Goal: Transaction & Acquisition: Purchase product/service

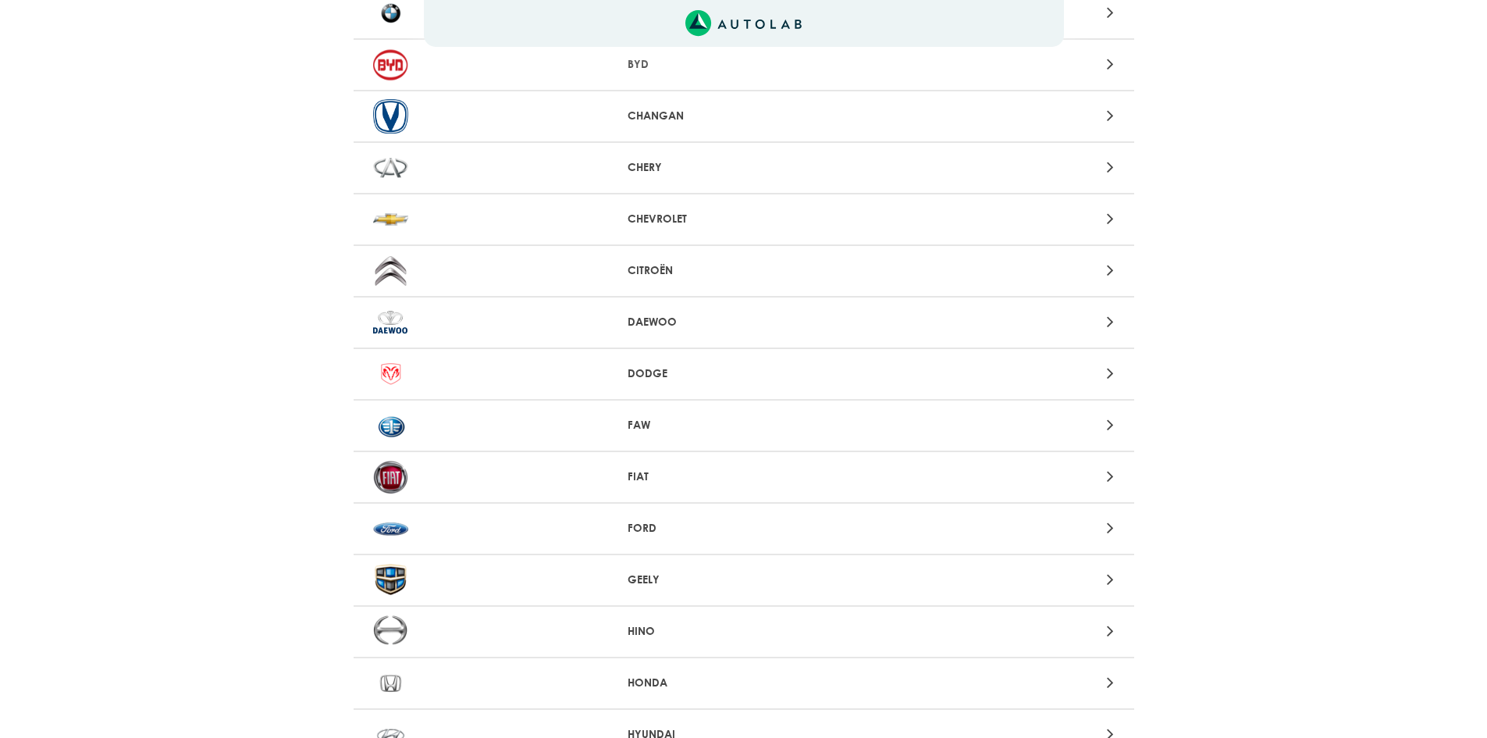
scroll to position [390, 0]
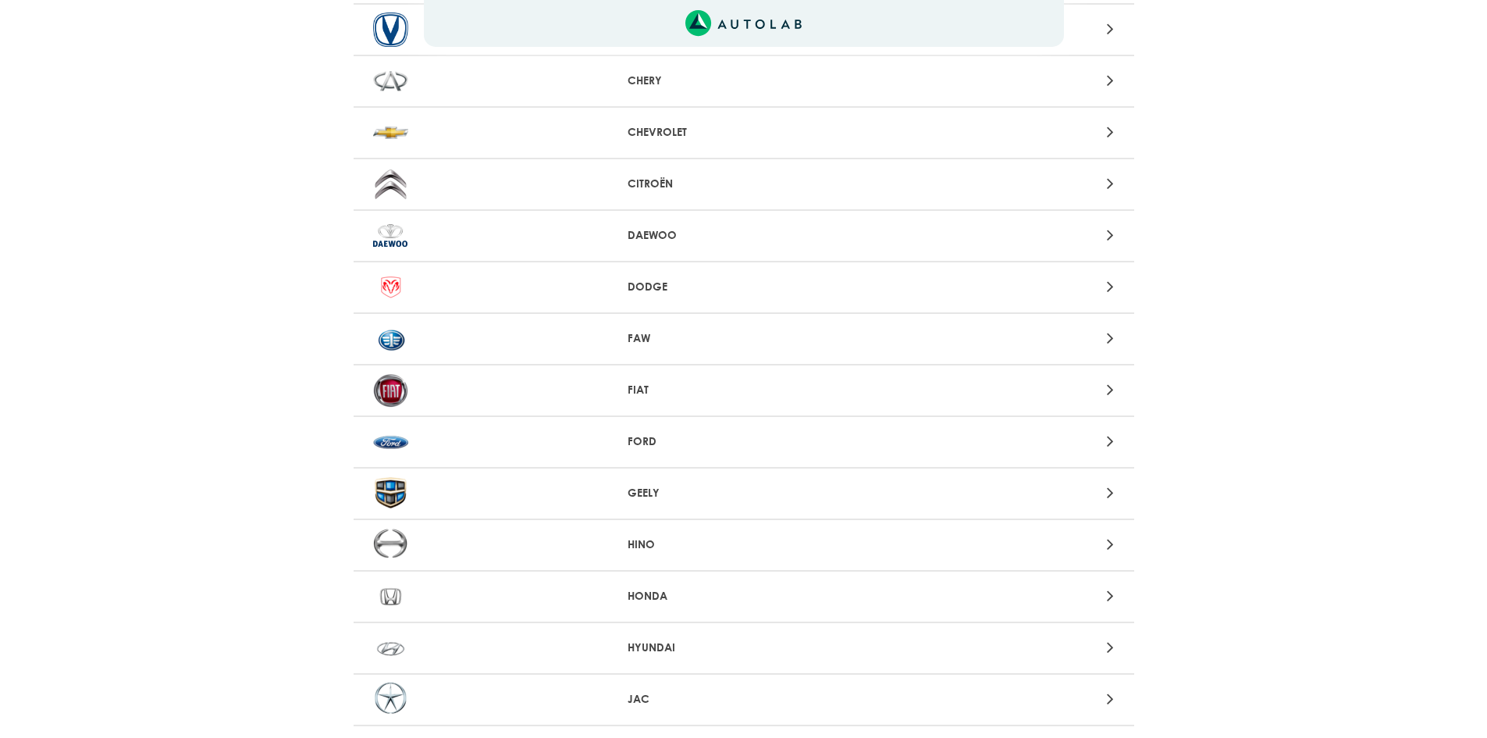
click at [656, 432] on div "FORD" at bounding box center [744, 443] width 781 height 52
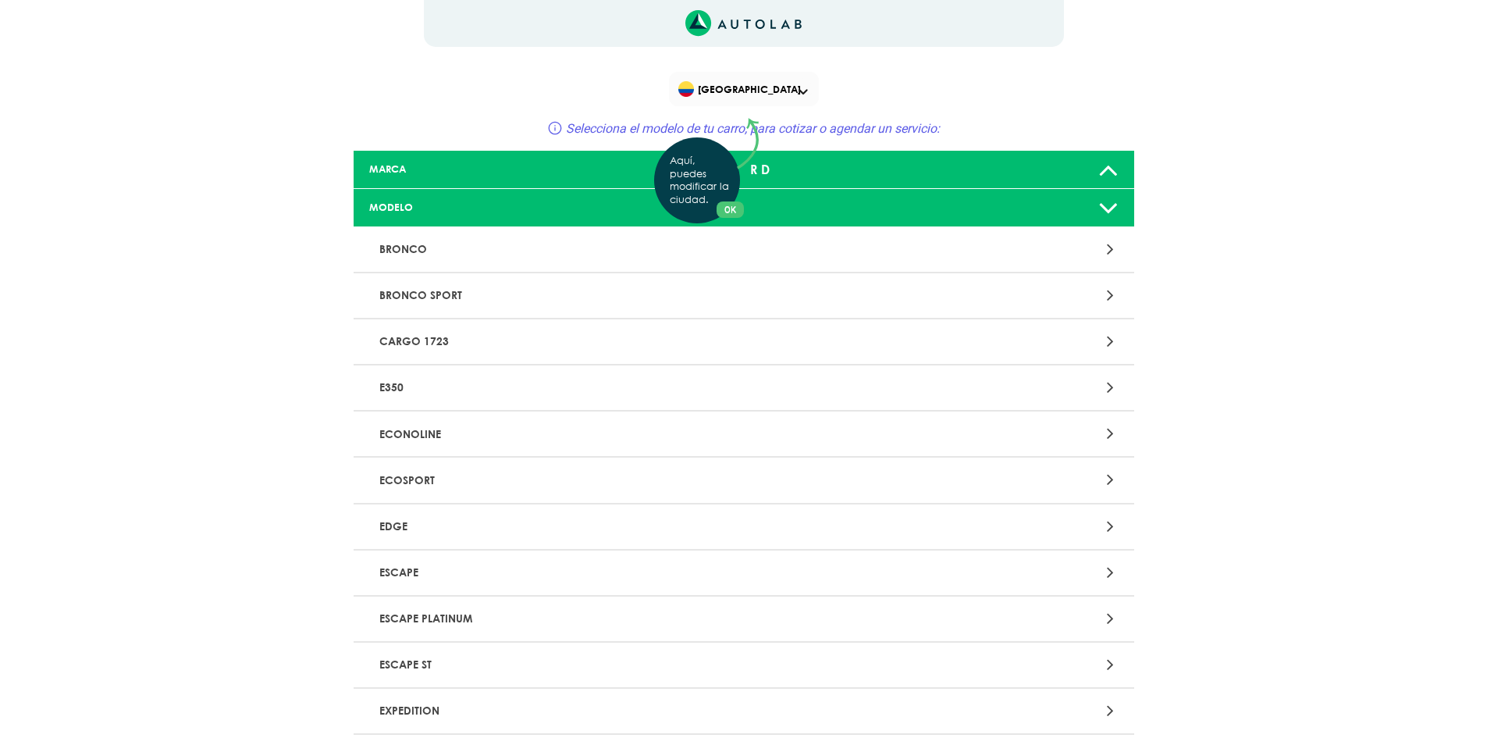
scroll to position [78, 0]
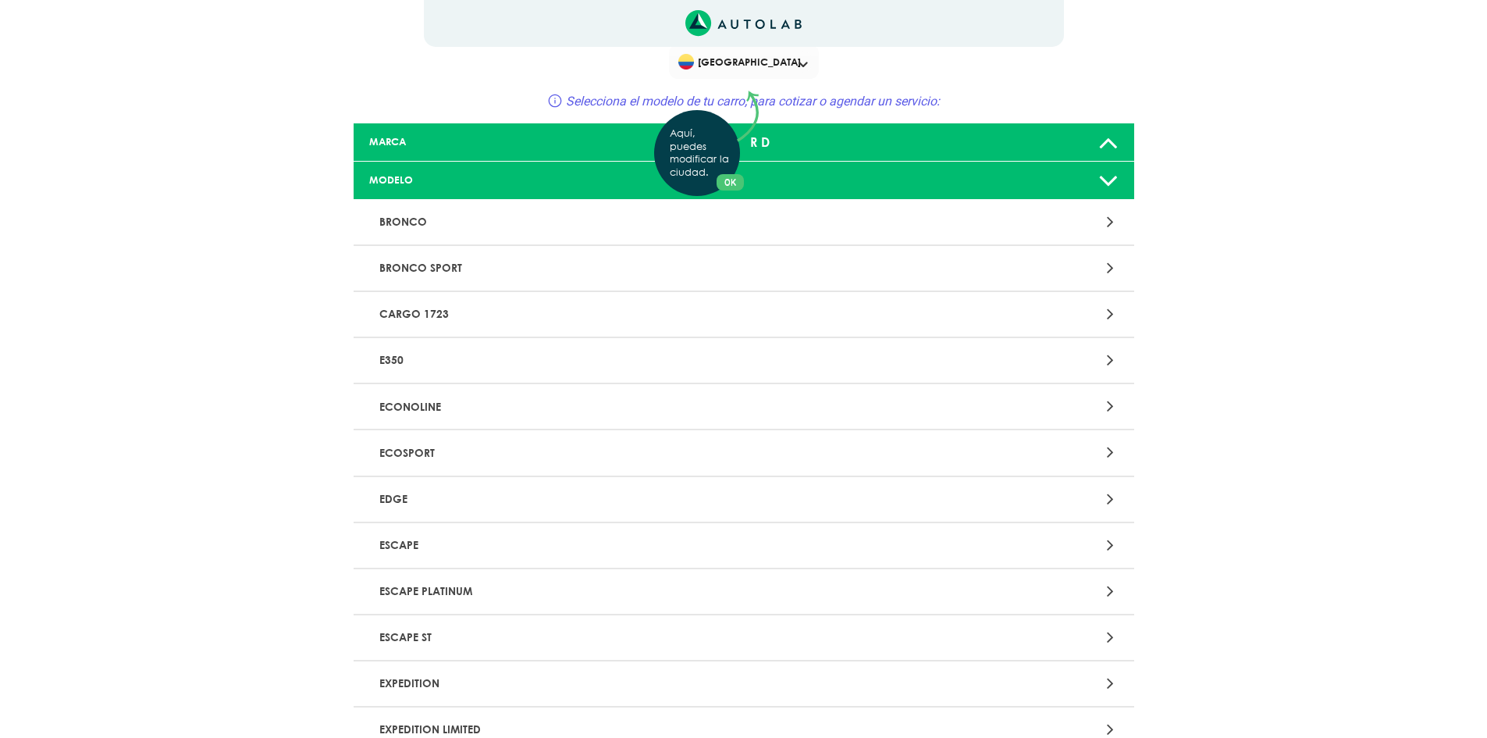
scroll to position [0, 0]
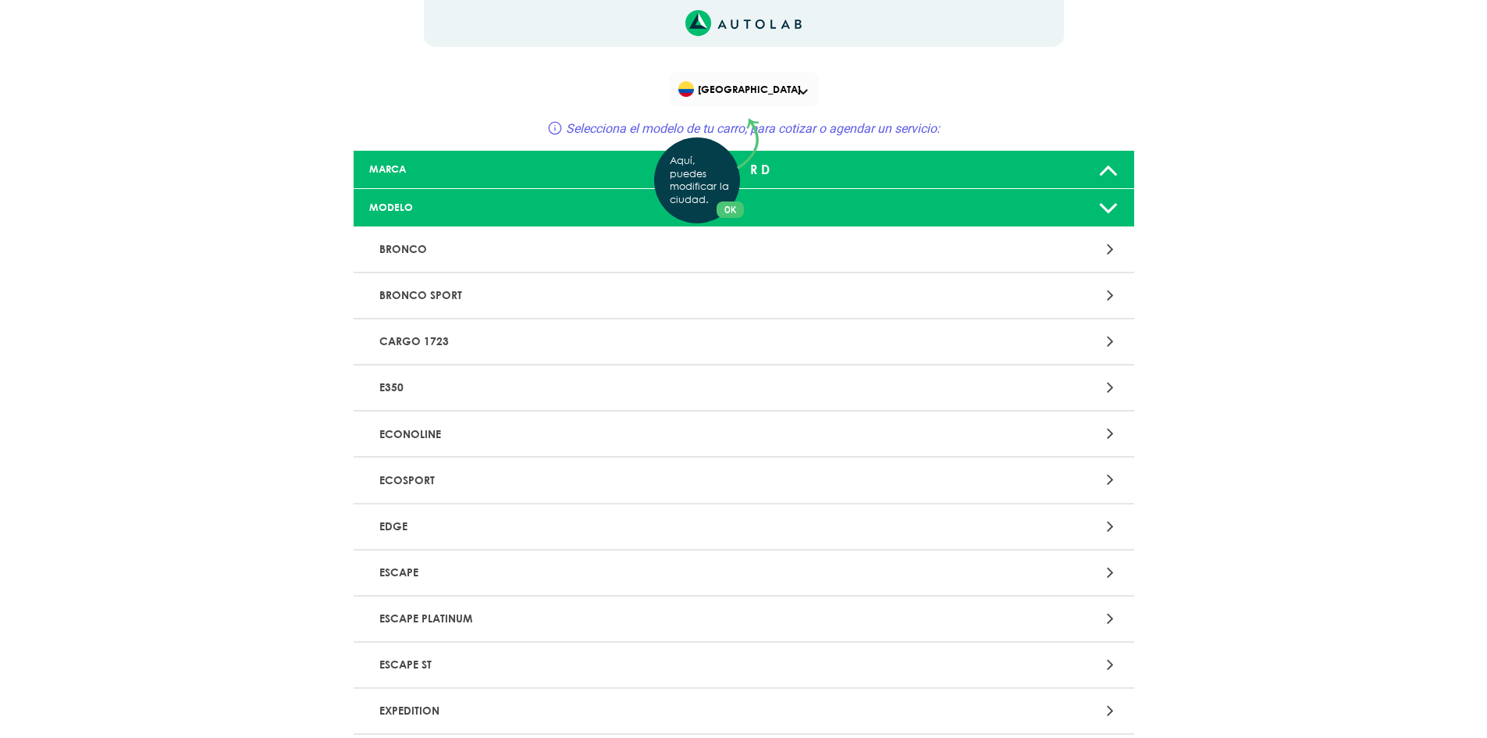
click at [753, 84] on div "Aquí, puedes modificar la ciudad. OK .aex,.bex{fill:none!important;stroke:#50c4…" at bounding box center [743, 369] width 1487 height 738
click at [753, 84] on span "[GEOGRAPHIC_DATA]" at bounding box center [744, 89] width 133 height 22
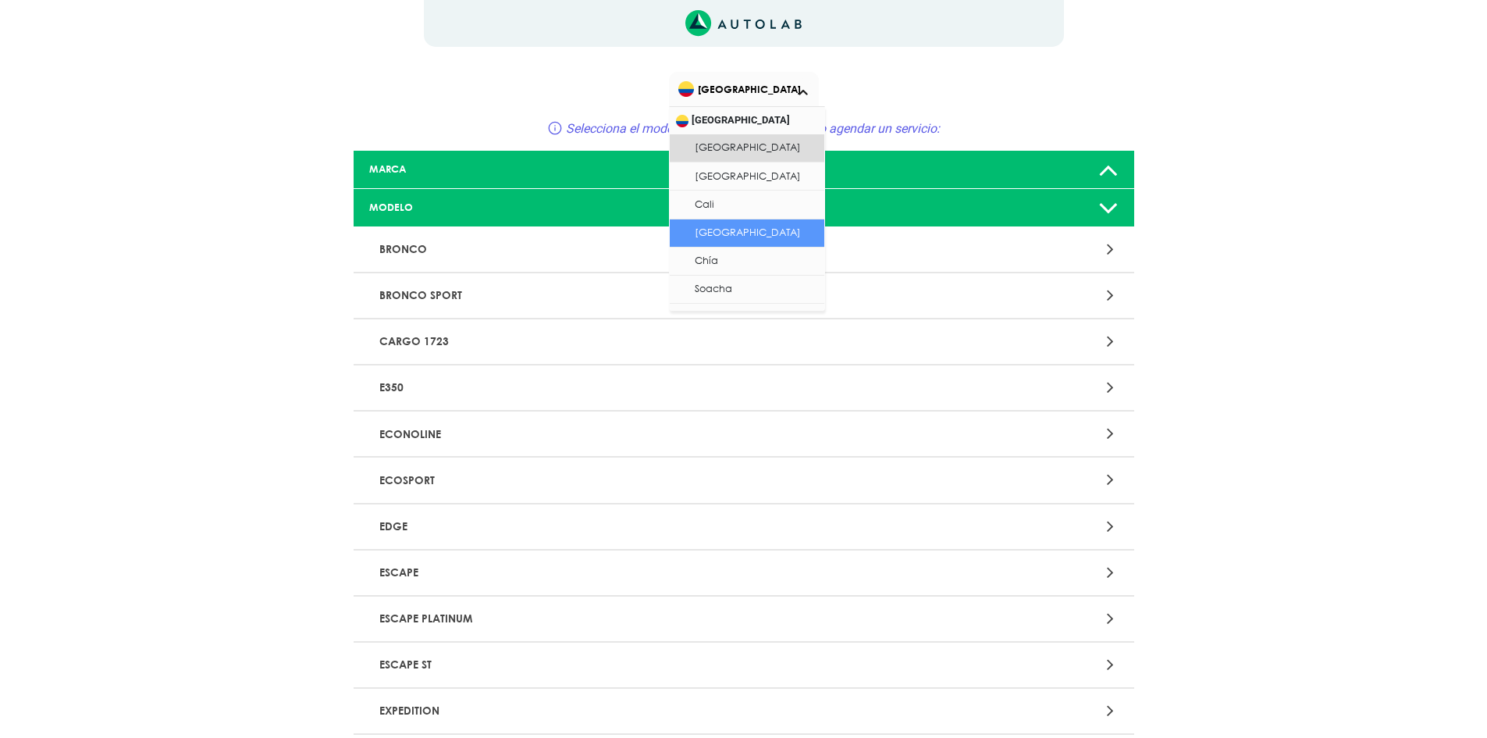
click at [752, 225] on li "[GEOGRAPHIC_DATA]" at bounding box center [747, 233] width 155 height 28
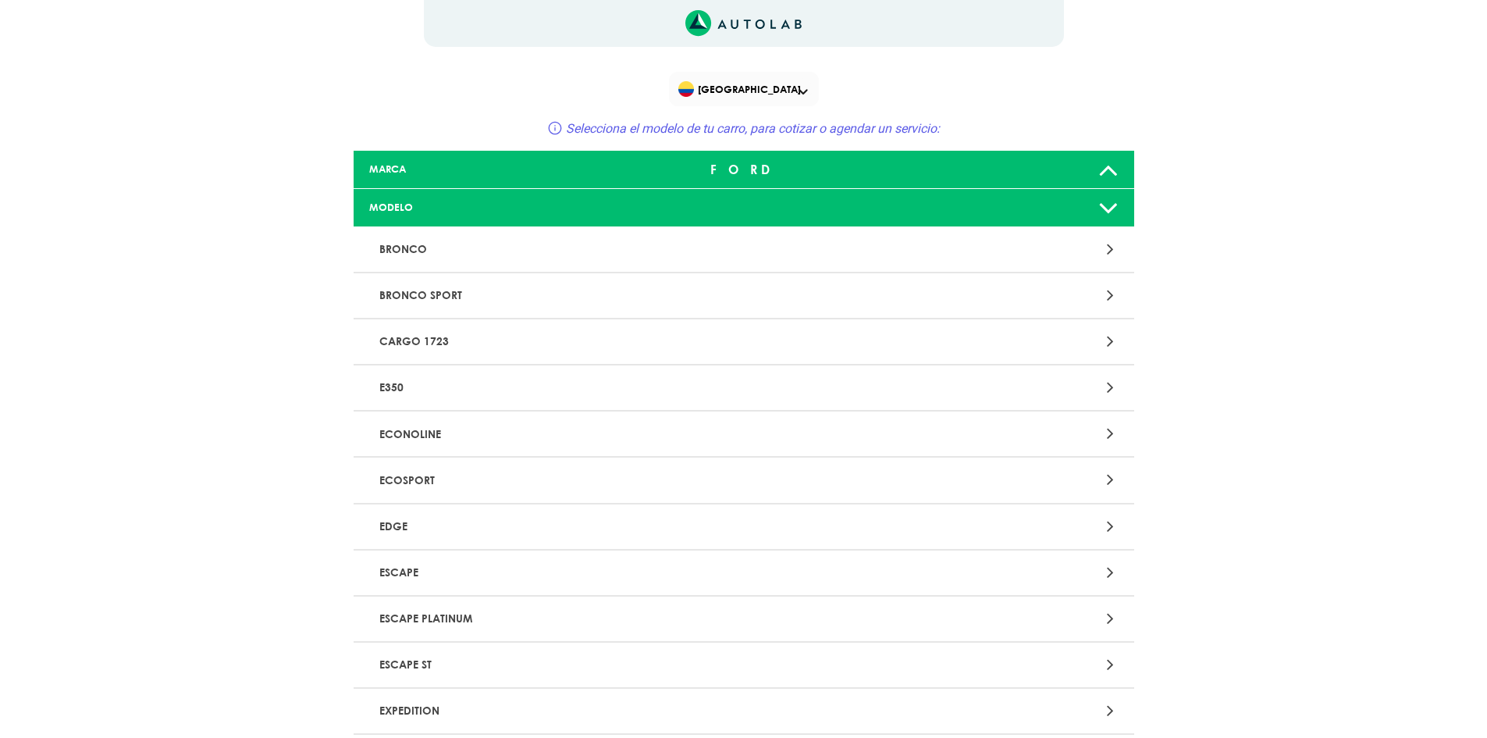
click at [493, 482] on p "ECOSPORT" at bounding box center [616, 479] width 486 height 29
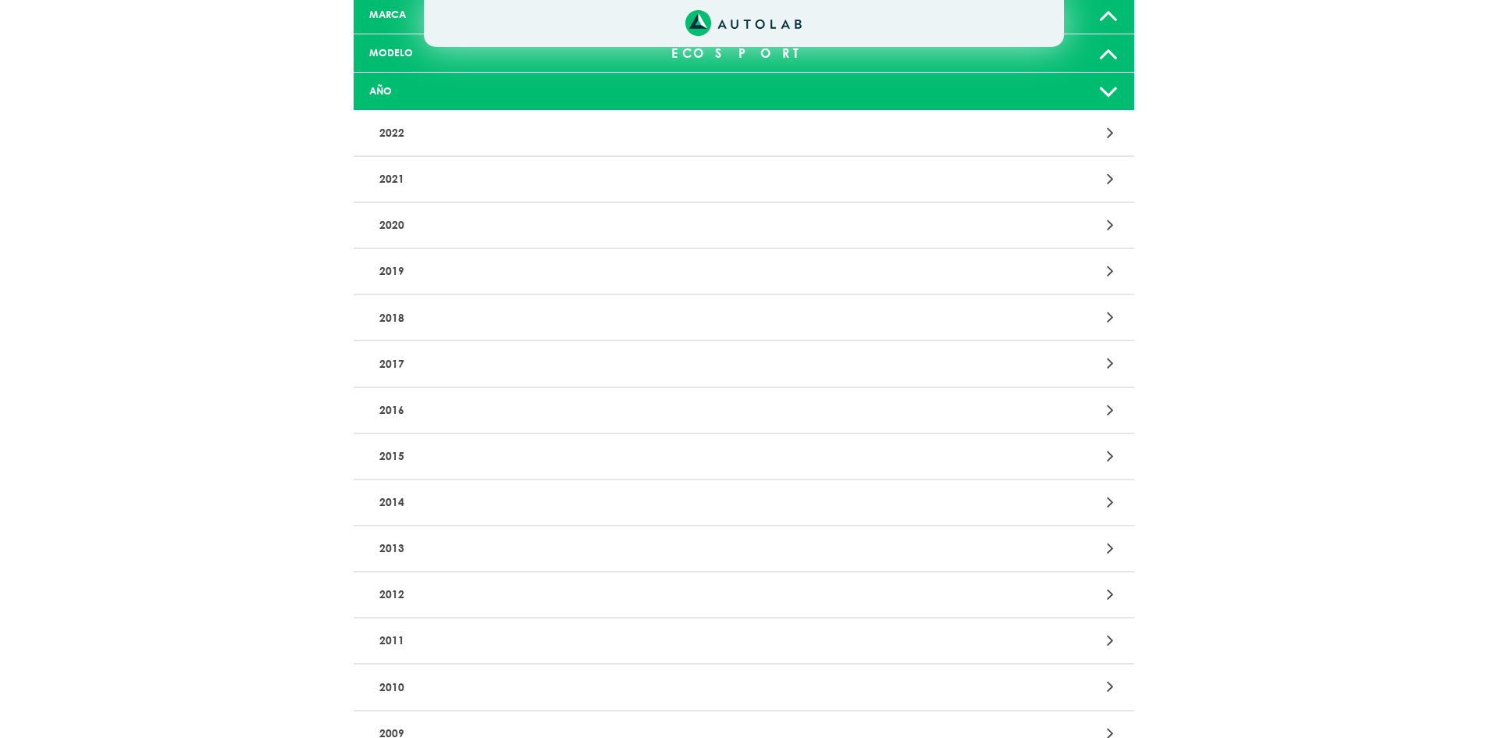
scroll to position [156, 0]
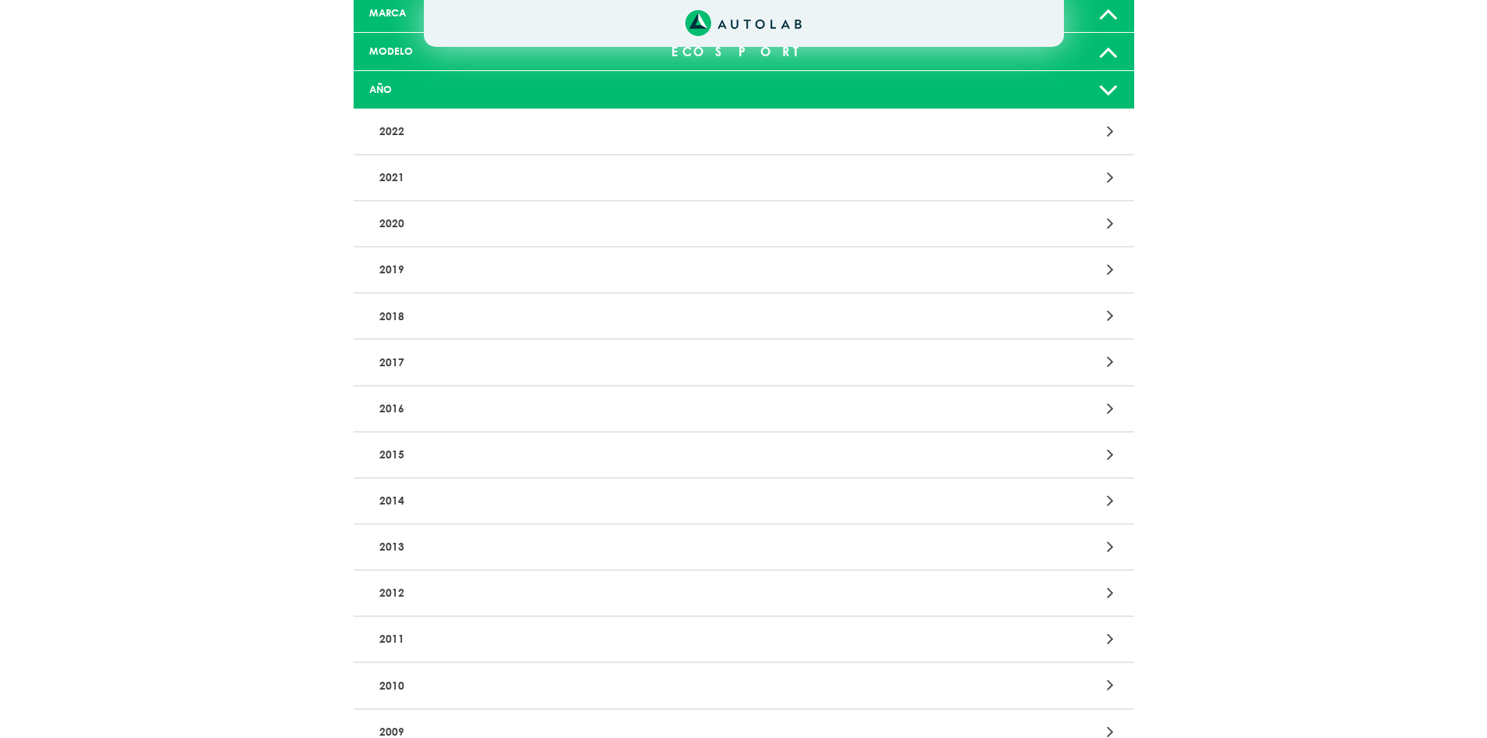
click at [486, 454] on p "2015" at bounding box center [616, 454] width 486 height 29
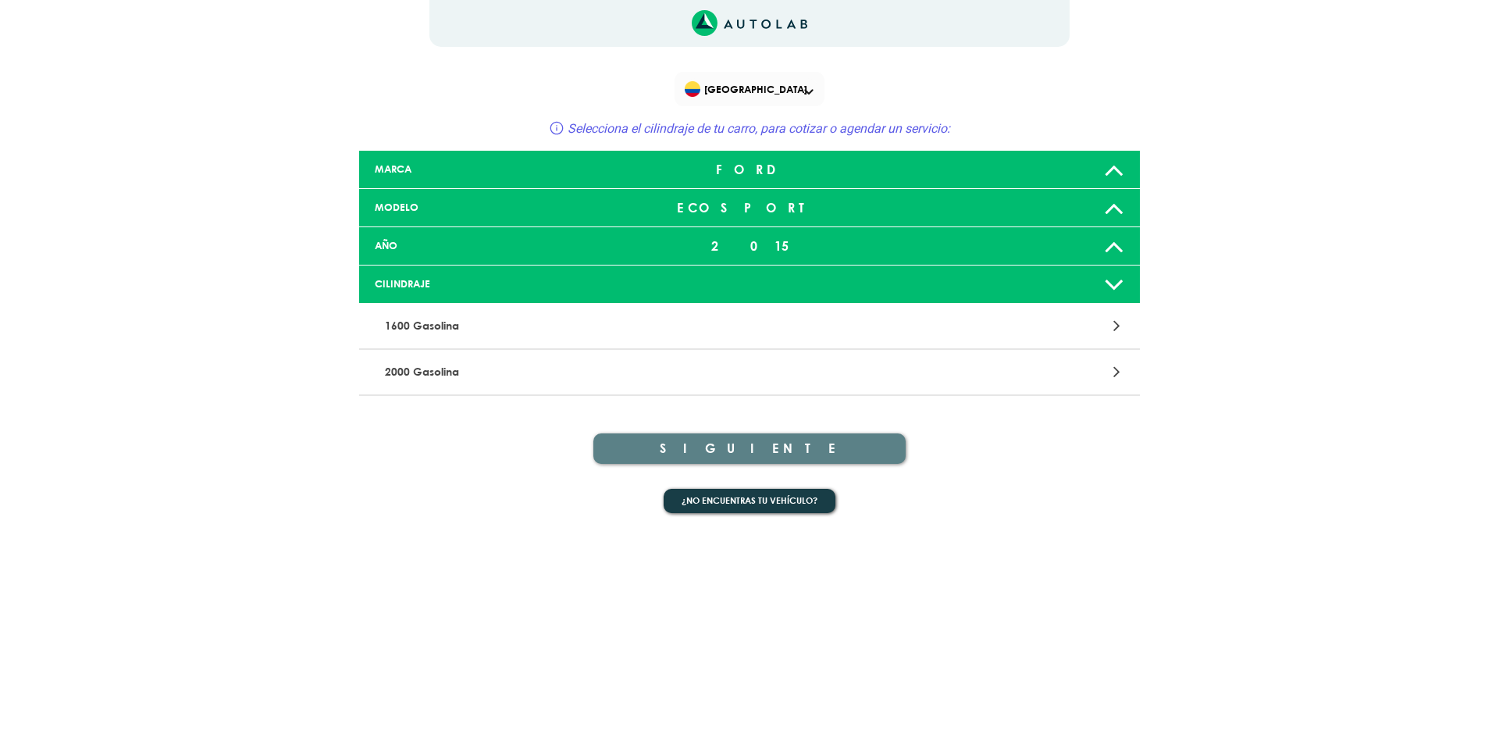
click at [404, 380] on p "2000 Gasolina" at bounding box center [622, 372] width 486 height 29
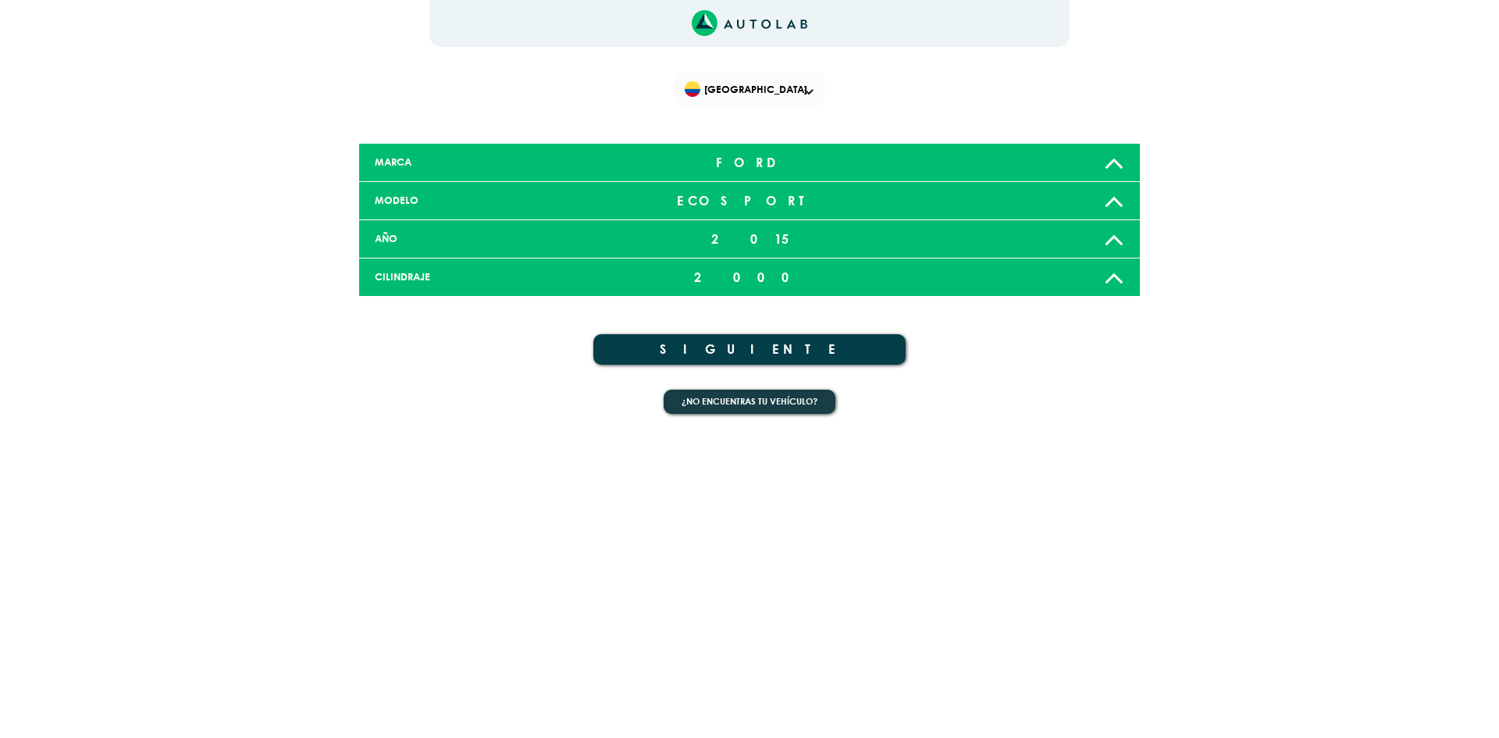
click at [799, 355] on button "SIGUIENTE" at bounding box center [749, 349] width 312 height 30
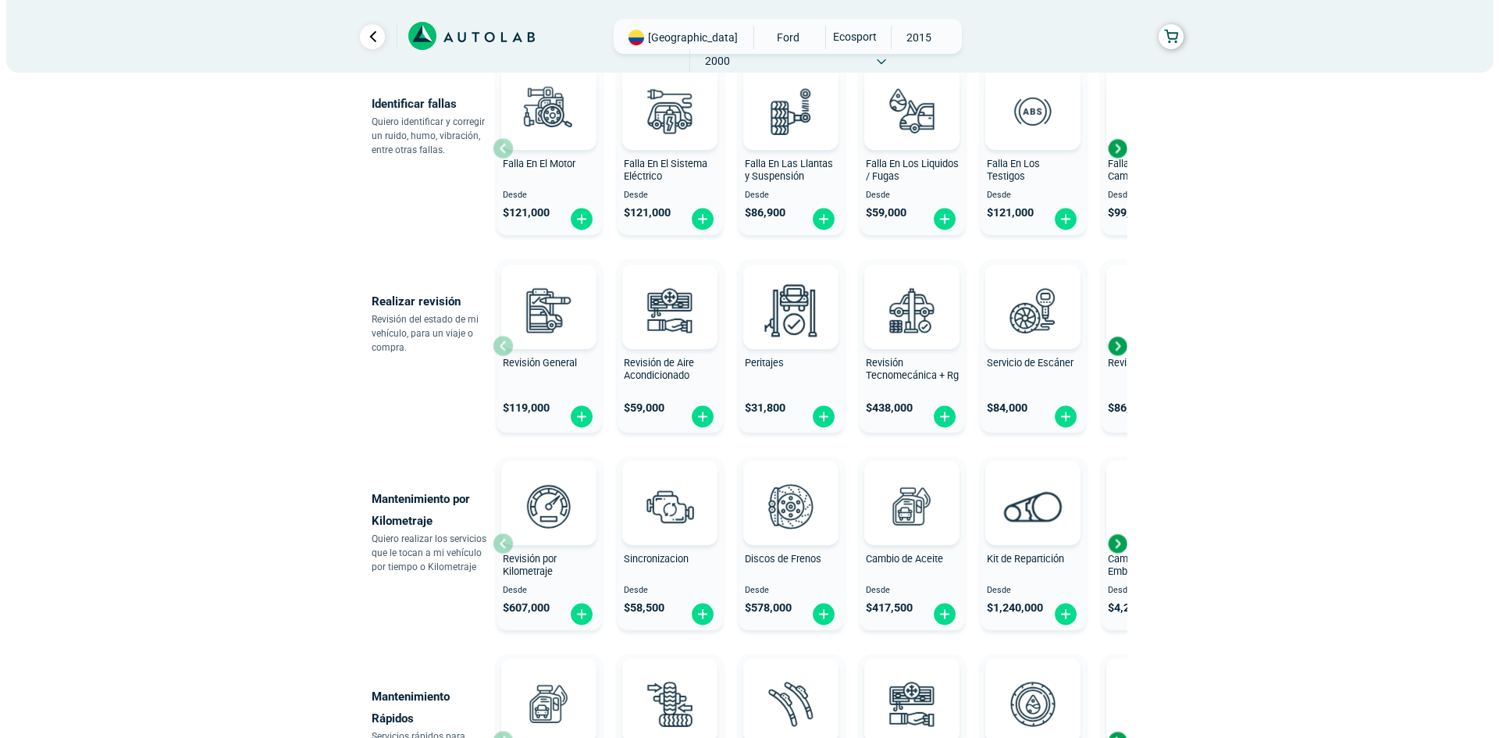
scroll to position [468, 0]
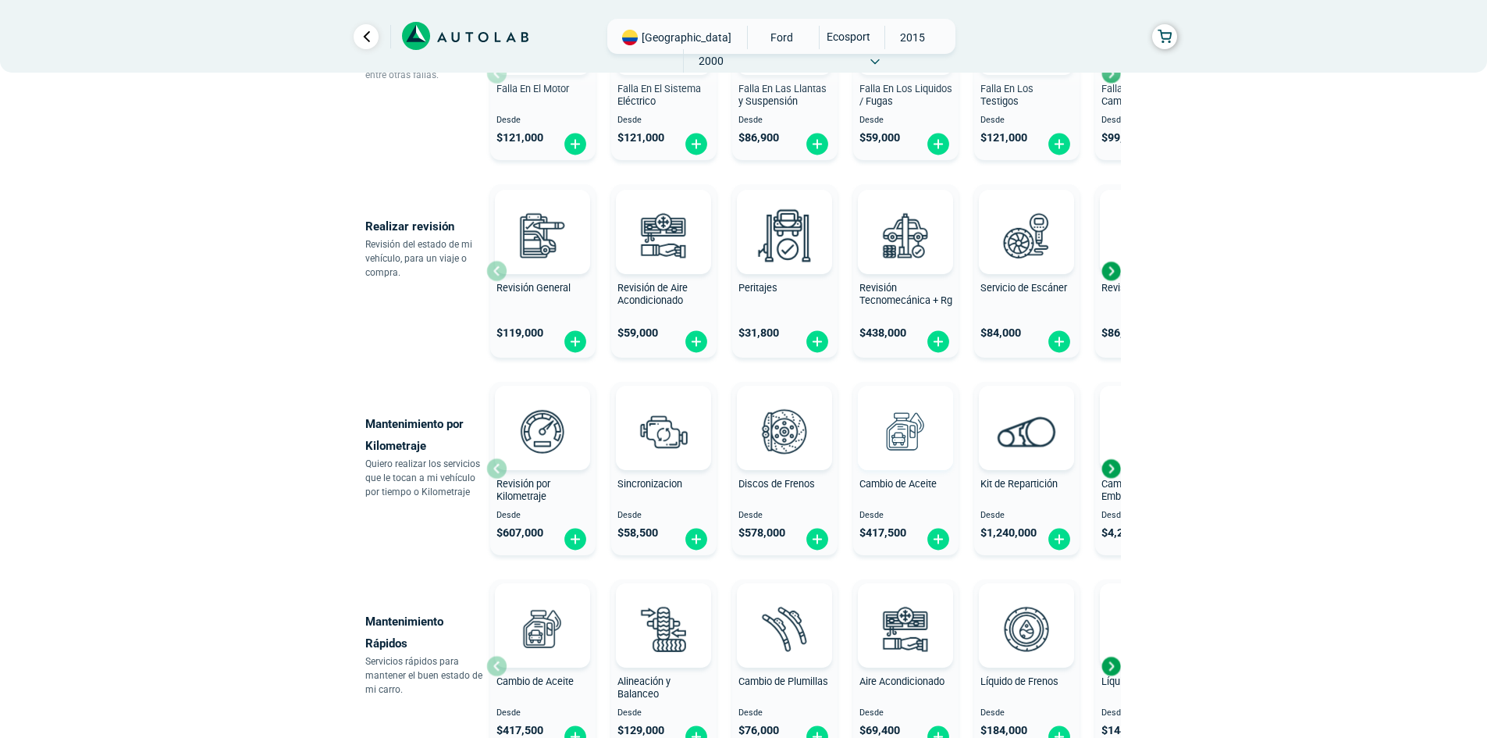
click at [928, 449] on img at bounding box center [905, 431] width 69 height 69
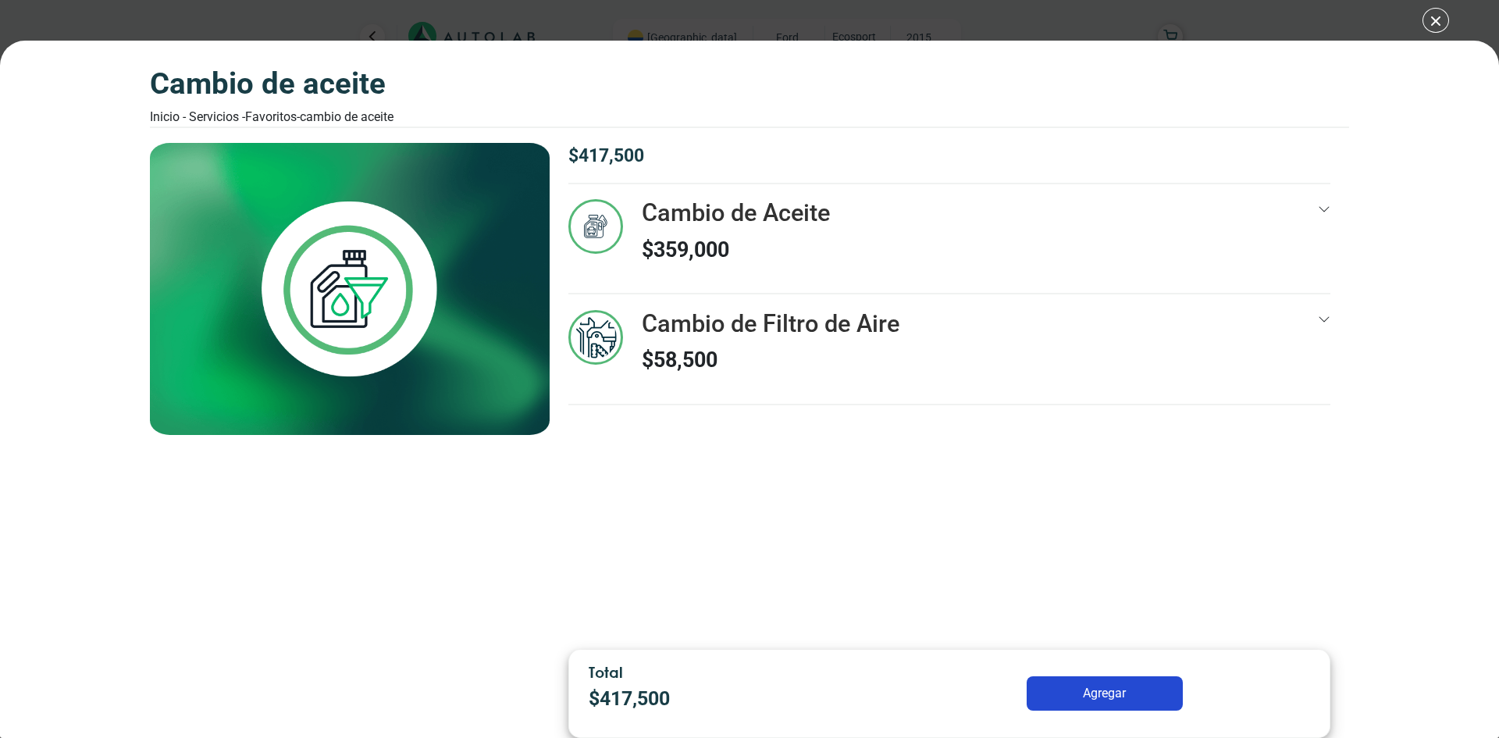
click at [1243, 218] on div "Cambio de Aceite $ 359,000" at bounding box center [949, 246] width 762 height 94
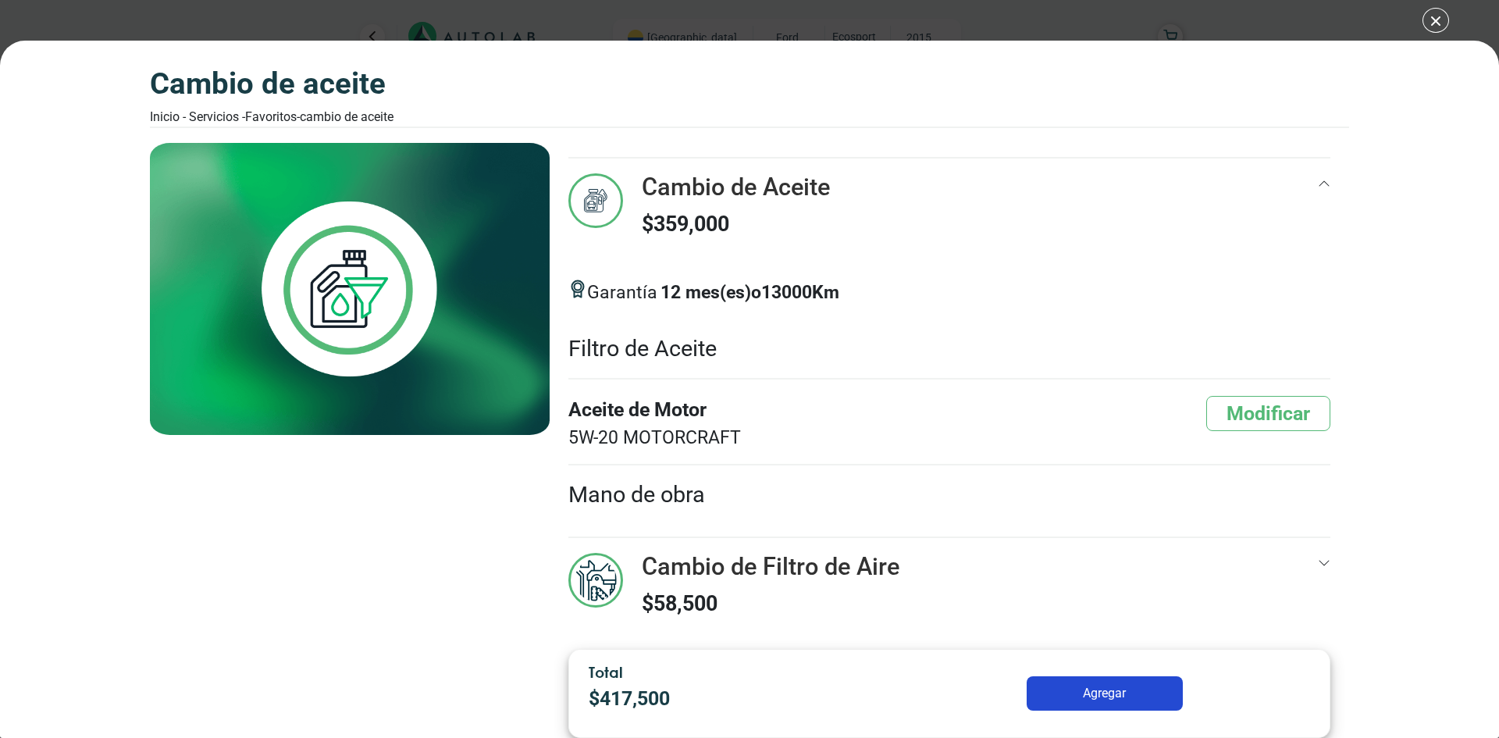
scroll to position [37, 0]
